Goal: Task Accomplishment & Management: Manage account settings

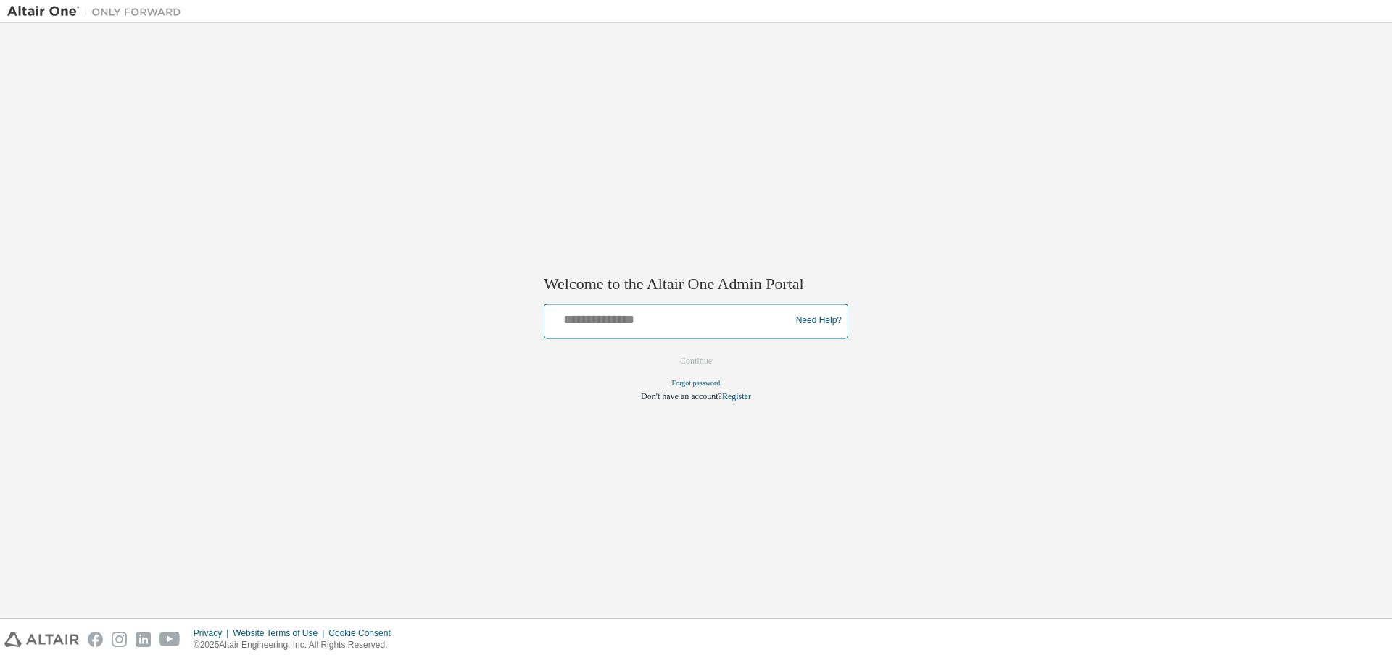
click at [710, 322] on input "text" at bounding box center [669, 317] width 239 height 21
type input "**********"
click at [693, 362] on button "Continue" at bounding box center [696, 361] width 62 height 22
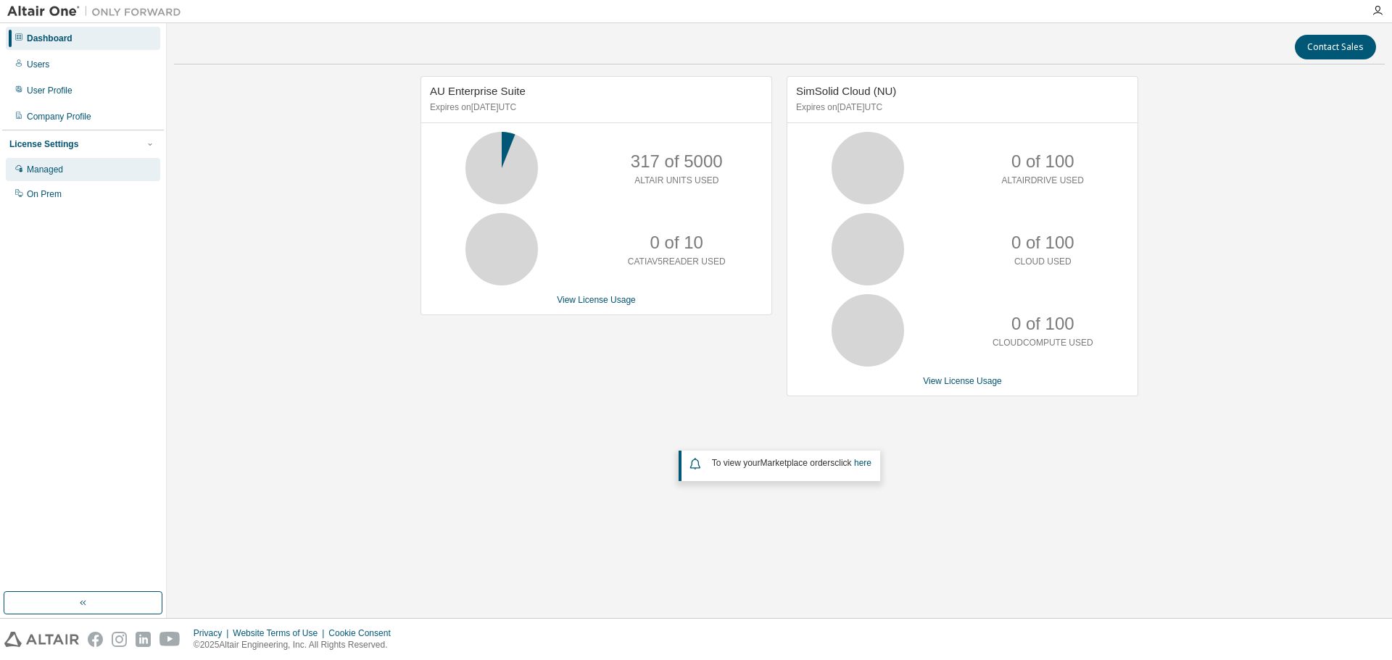
click at [90, 163] on div "Managed" at bounding box center [83, 169] width 154 height 23
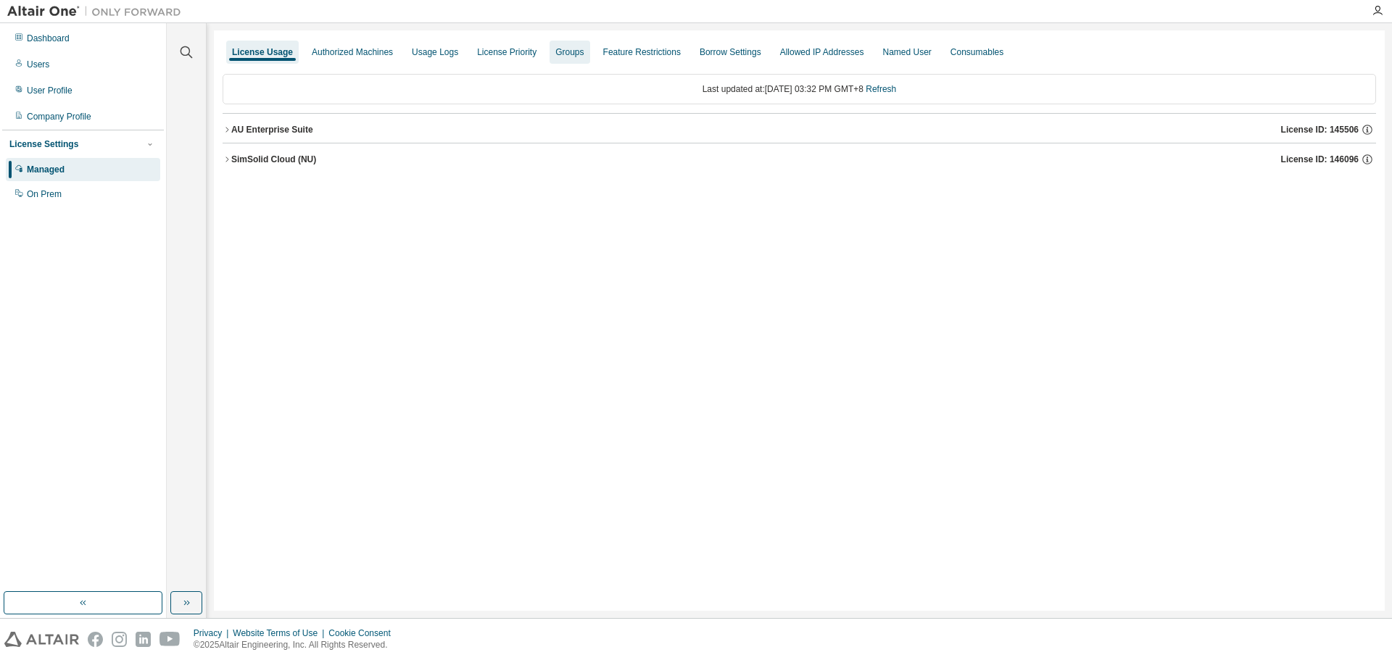
click at [559, 54] on div "Groups" at bounding box center [569, 52] width 28 height 12
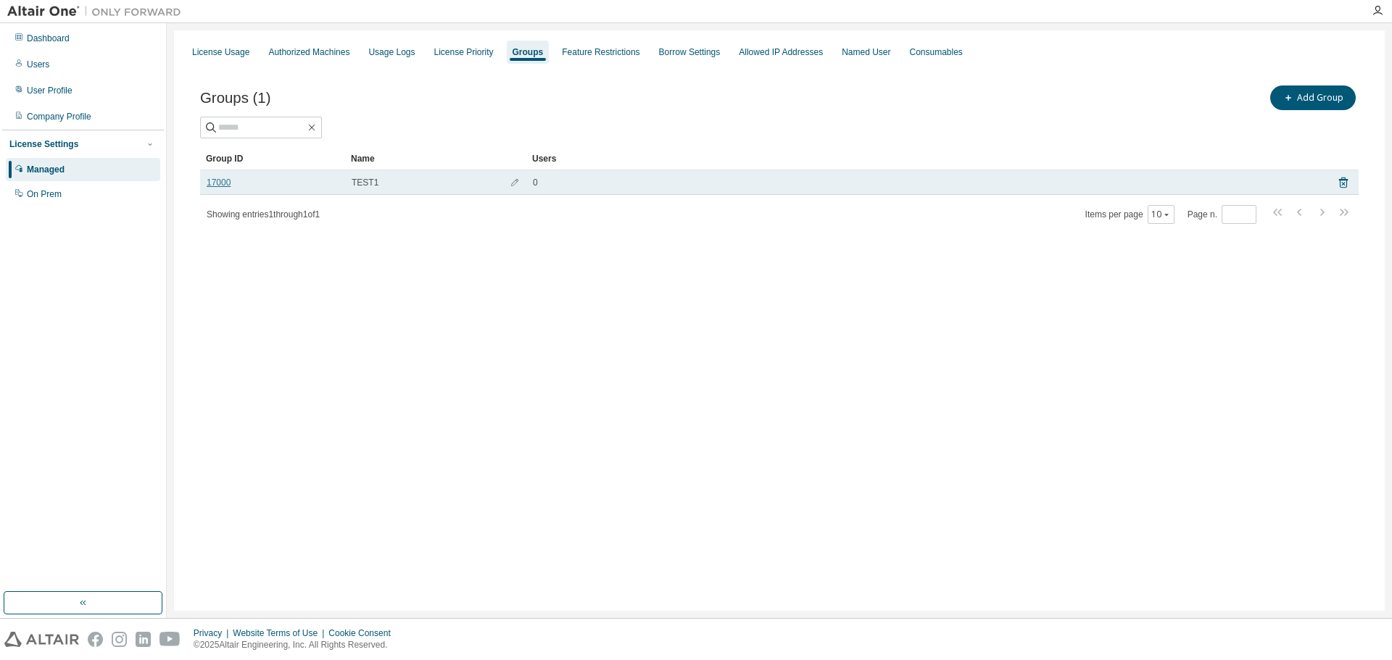
click at [223, 184] on link "17000" at bounding box center [219, 183] width 24 height 12
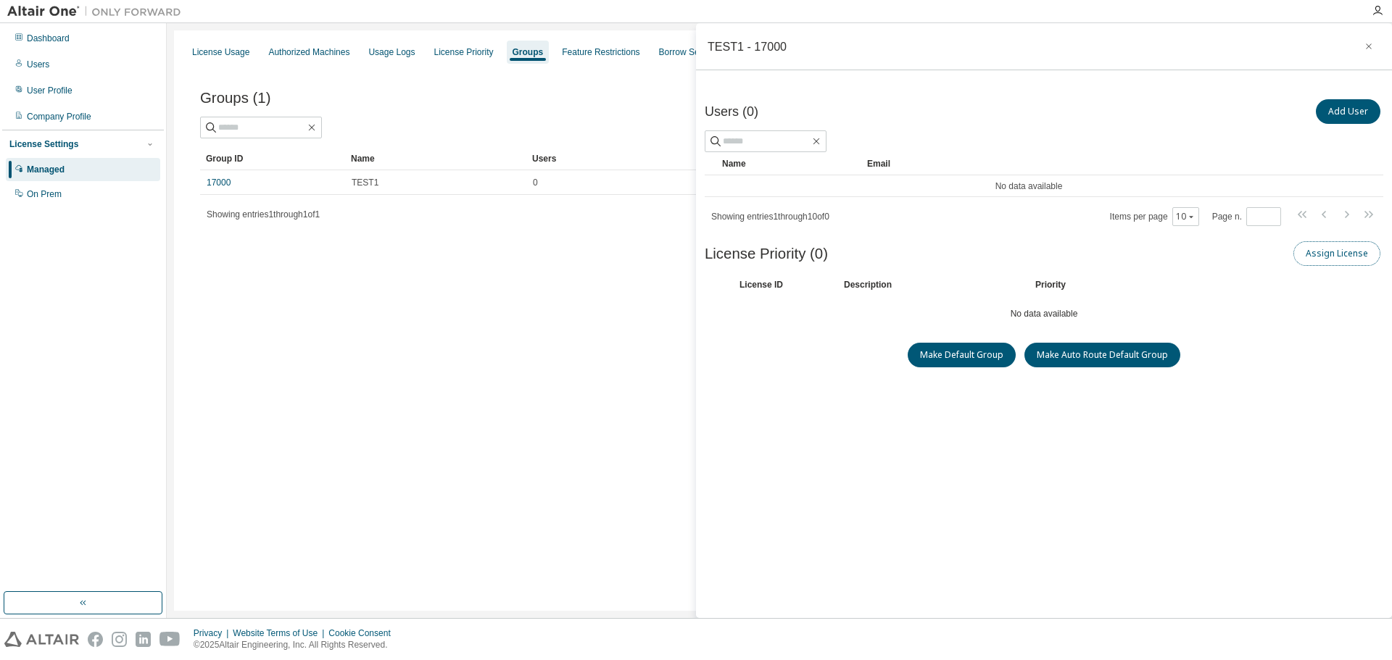
click at [1309, 252] on button "Assign License" at bounding box center [1336, 253] width 87 height 25
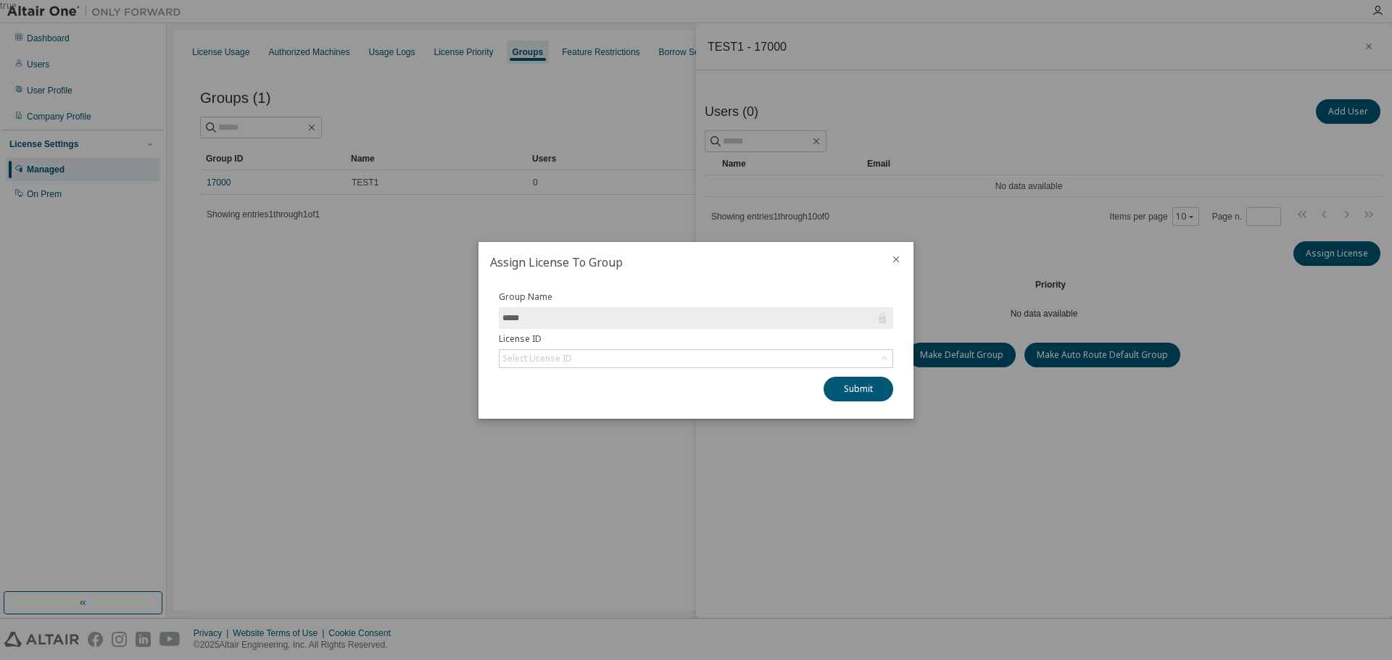
click at [906, 261] on div at bounding box center [896, 261] width 35 height 38
click at [897, 262] on icon "close" at bounding box center [896, 260] width 12 height 12
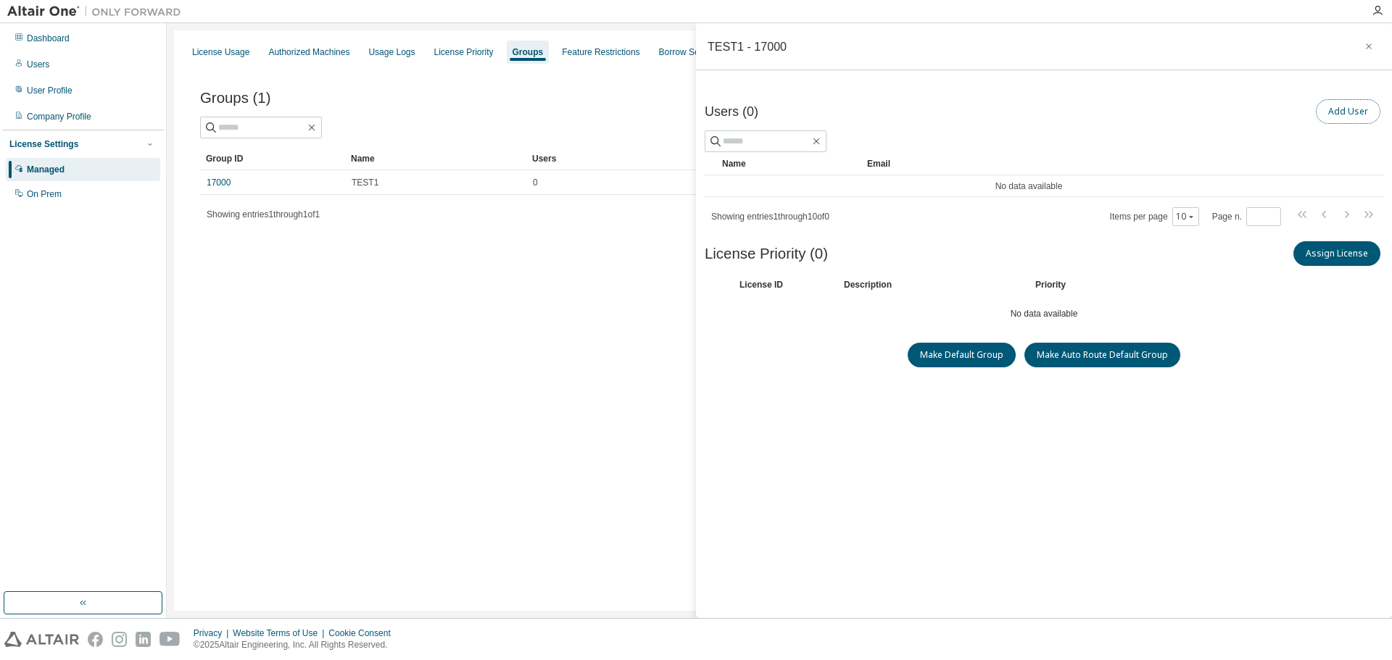
click at [1332, 107] on button "Add User" at bounding box center [1348, 111] width 65 height 25
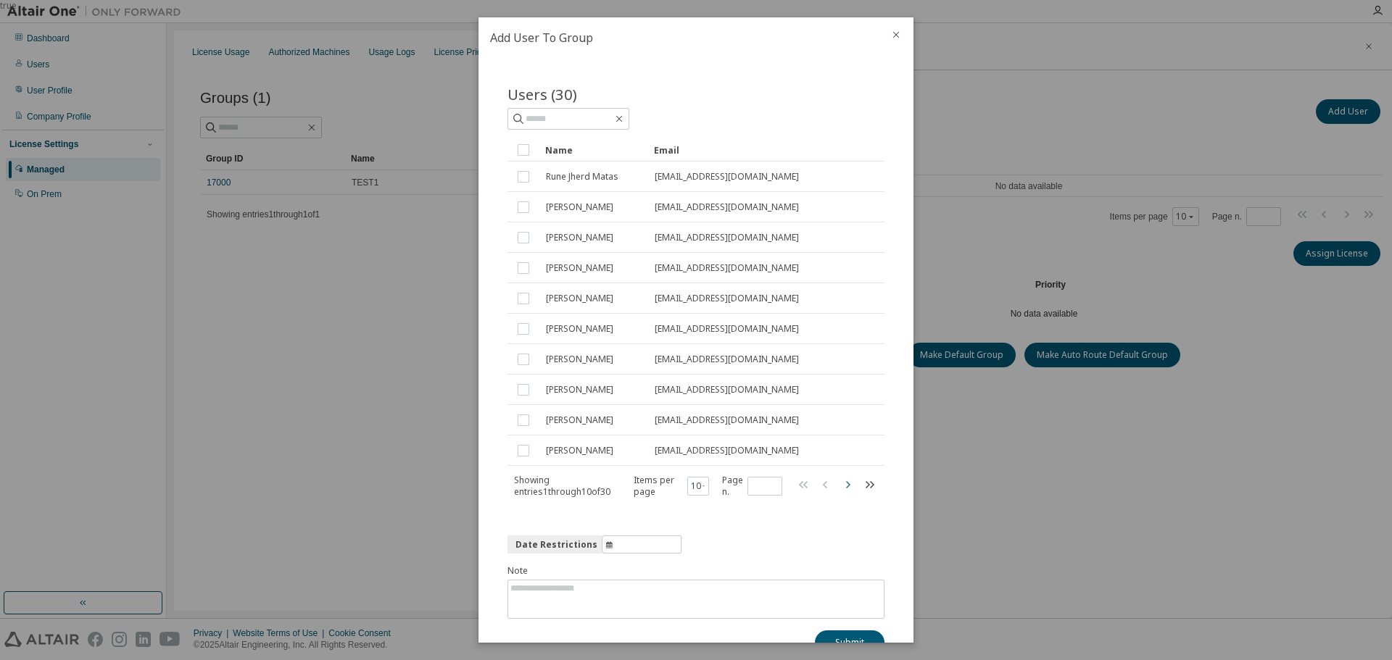
click at [839, 482] on icon "button" at bounding box center [847, 484] width 17 height 17
type input "*"
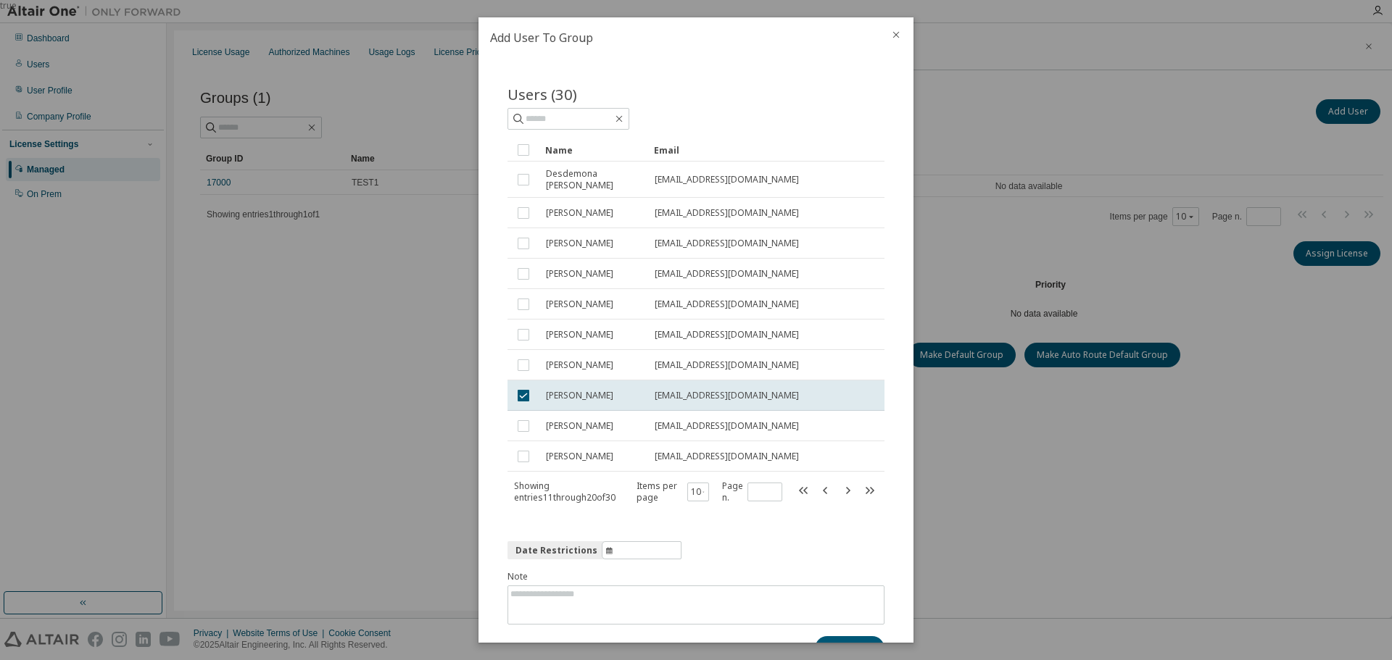
drag, startPoint x: 765, startPoint y: 545, endPoint x: 778, endPoint y: 551, distance: 14.3
click at [766, 545] on div "Date Restrictions Note Submit" at bounding box center [696, 602] width 377 height 120
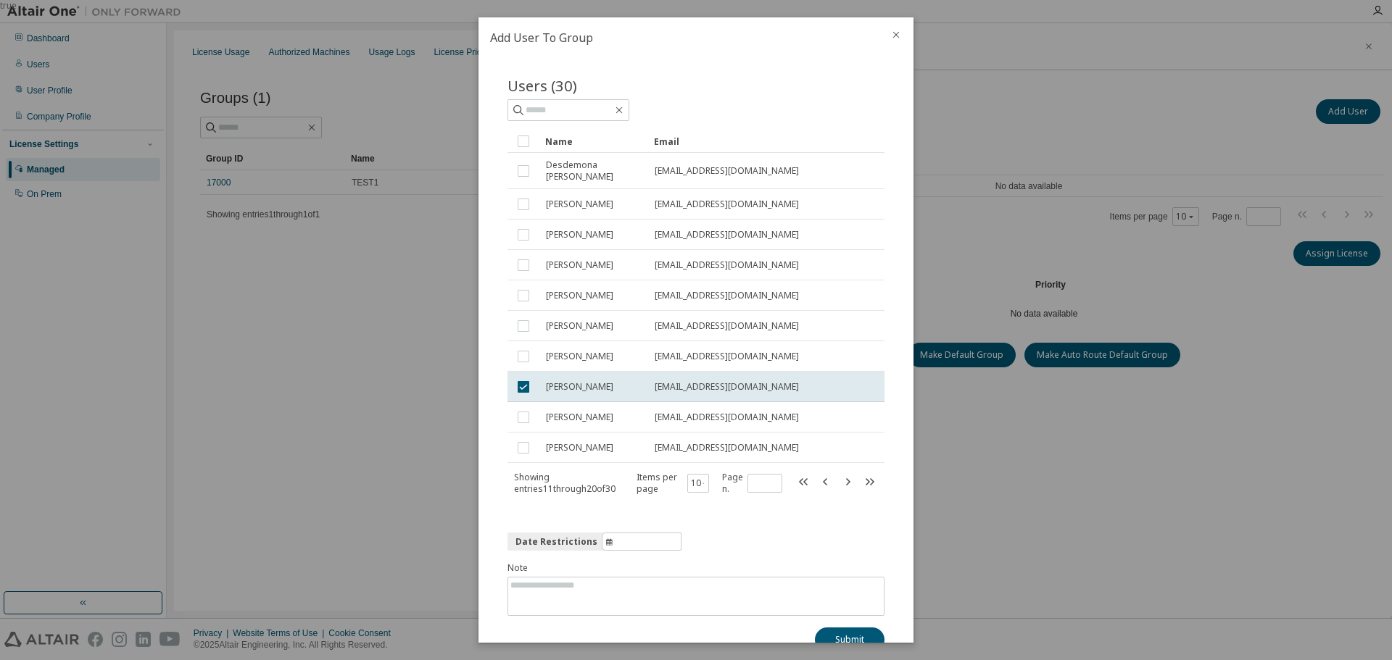
scroll to position [36, 0]
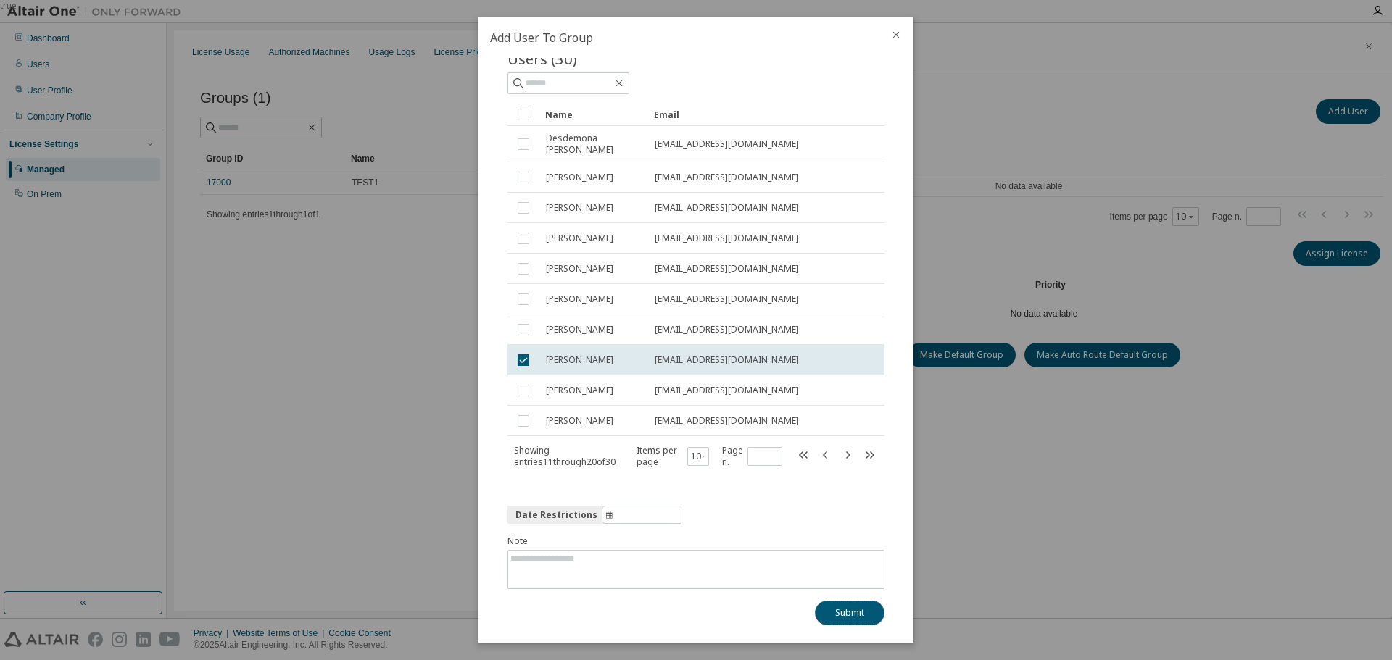
click at [844, 616] on button "Submit" at bounding box center [850, 613] width 70 height 25
